Goal: Information Seeking & Learning: Learn about a topic

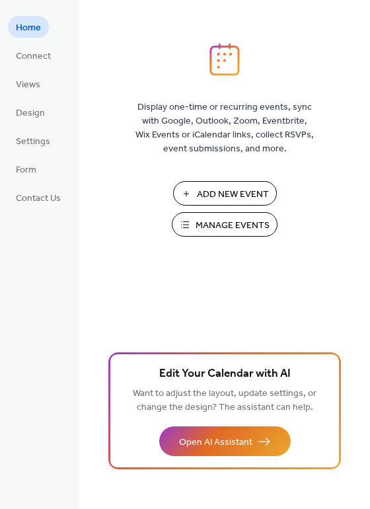
click at [221, 223] on span "Manage Events" at bounding box center [232, 226] width 74 height 14
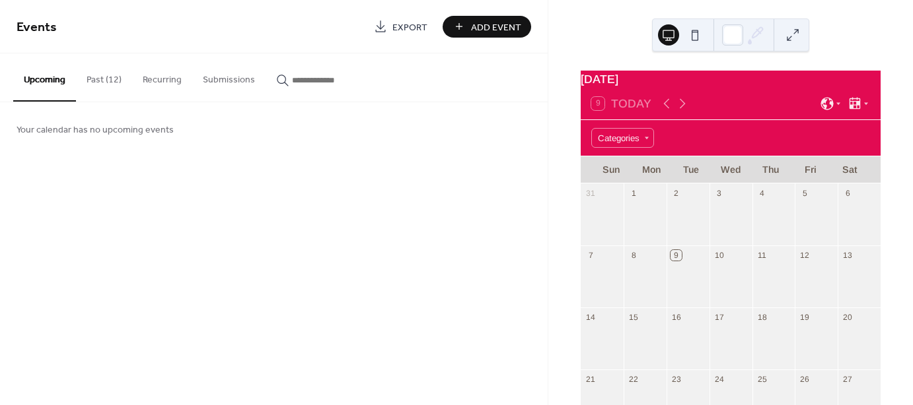
click at [108, 84] on button "Past (12)" at bounding box center [104, 76] width 56 height 47
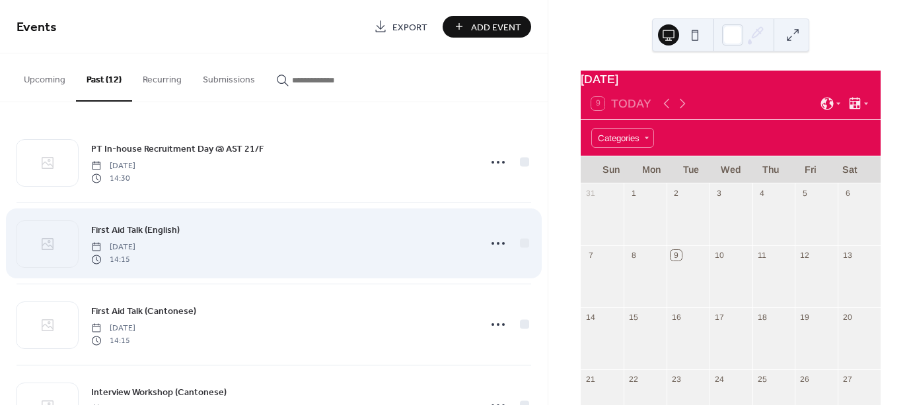
scroll to position [66, 0]
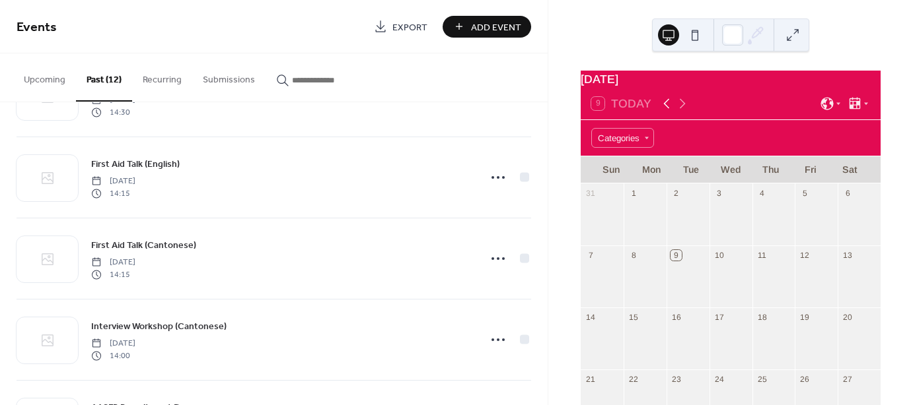
click at [664, 109] on icon at bounding box center [667, 104] width 6 height 10
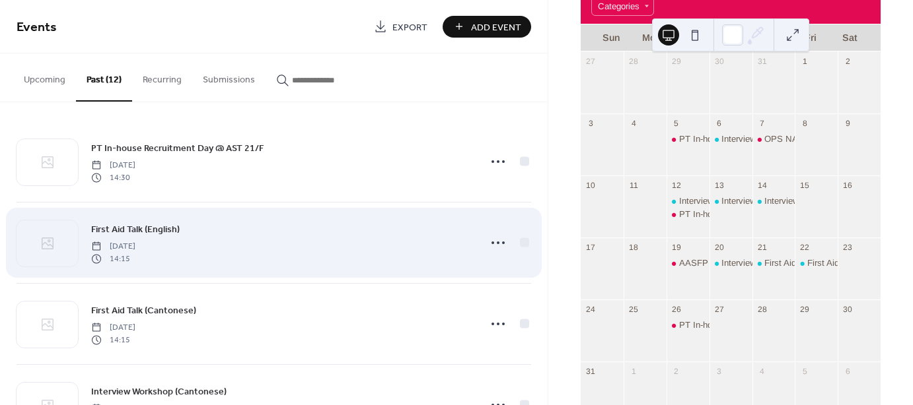
scroll to position [0, 0]
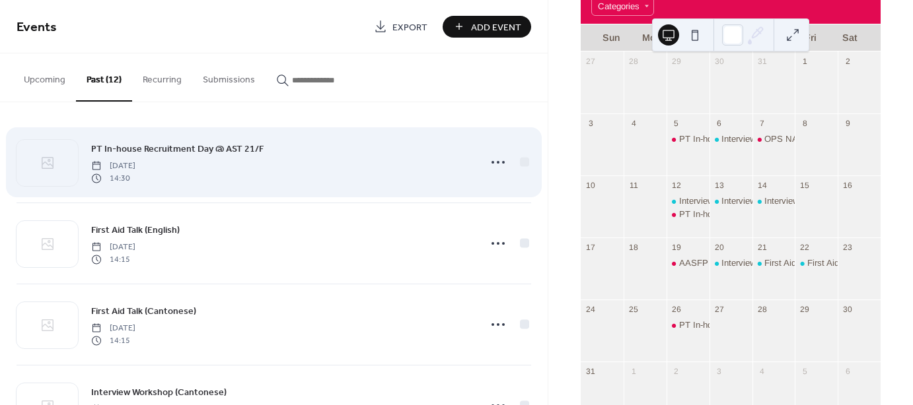
click at [251, 158] on div "PT In-house Recruitment Day @ AST 21/F [DATE] 14:30" at bounding box center [281, 162] width 380 height 42
click at [487, 158] on icon at bounding box center [497, 162] width 21 height 21
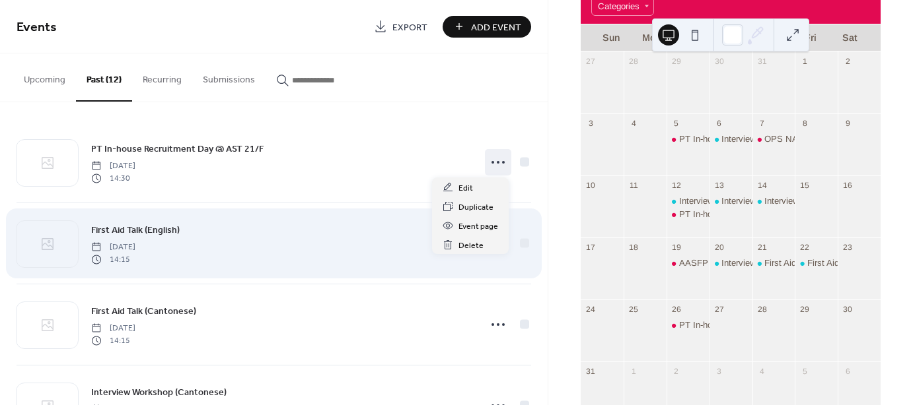
click at [370, 211] on div "First Aid Talk (English) [DATE] 14:15" at bounding box center [274, 243] width 514 height 81
